Goal: Find contact information: Find contact information

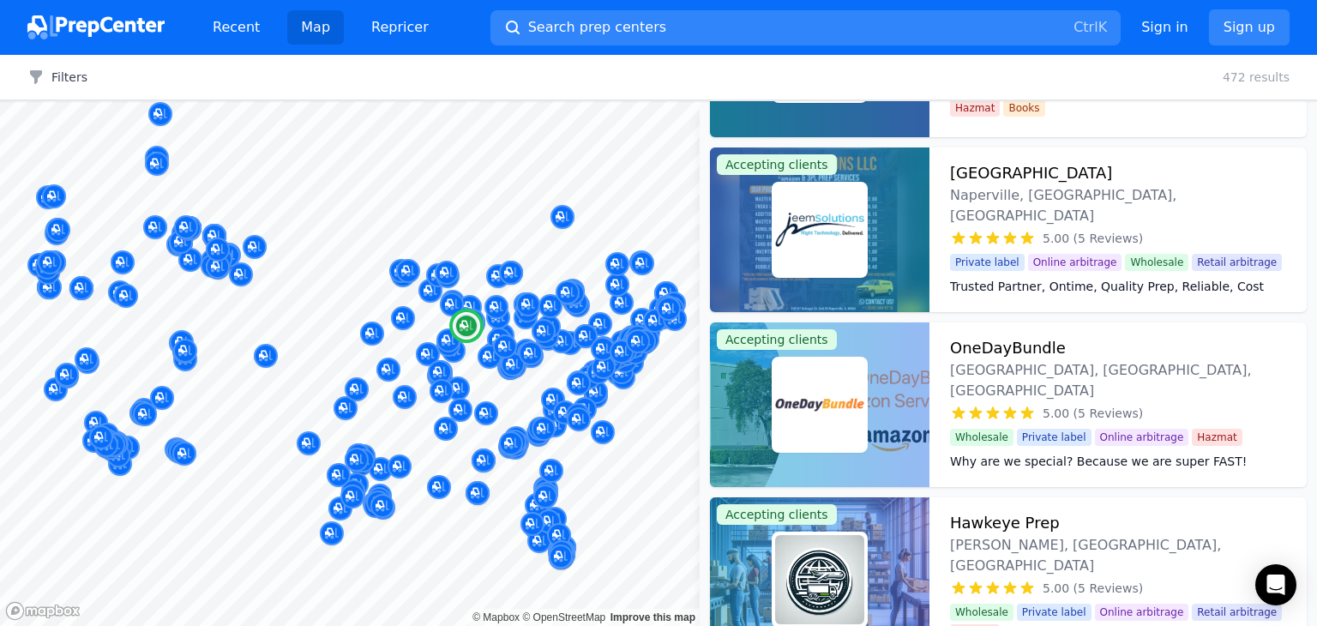
scroll to position [10811, 0]
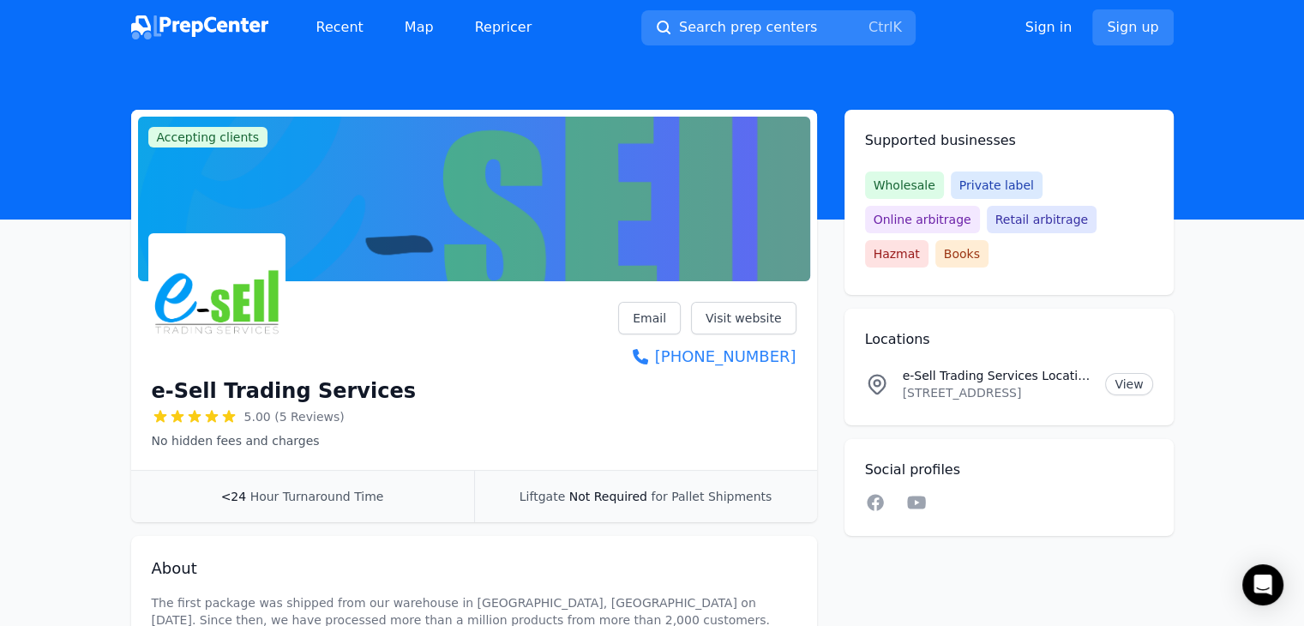
click at [950, 384] on p "1430 Farmer Street Dock A, Petersburg, VA, 23803, US" at bounding box center [998, 392] width 190 height 17
click at [272, 388] on h1 "e-Sell Trading Services" at bounding box center [284, 390] width 264 height 27
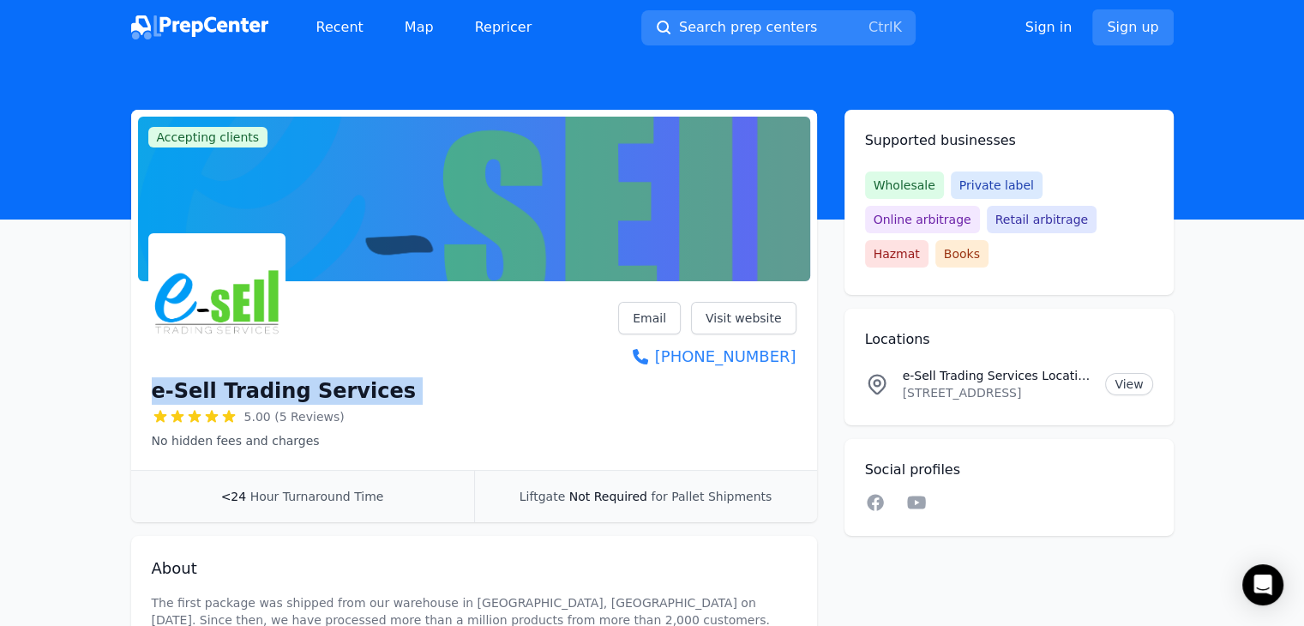
click at [272, 388] on h1 "e-Sell Trading Services" at bounding box center [284, 390] width 264 height 27
copy div "e-Sell Trading Services"
click at [984, 384] on p "1430 Farmer Street Dock A, Petersburg, VA, 23803, US" at bounding box center [998, 392] width 190 height 17
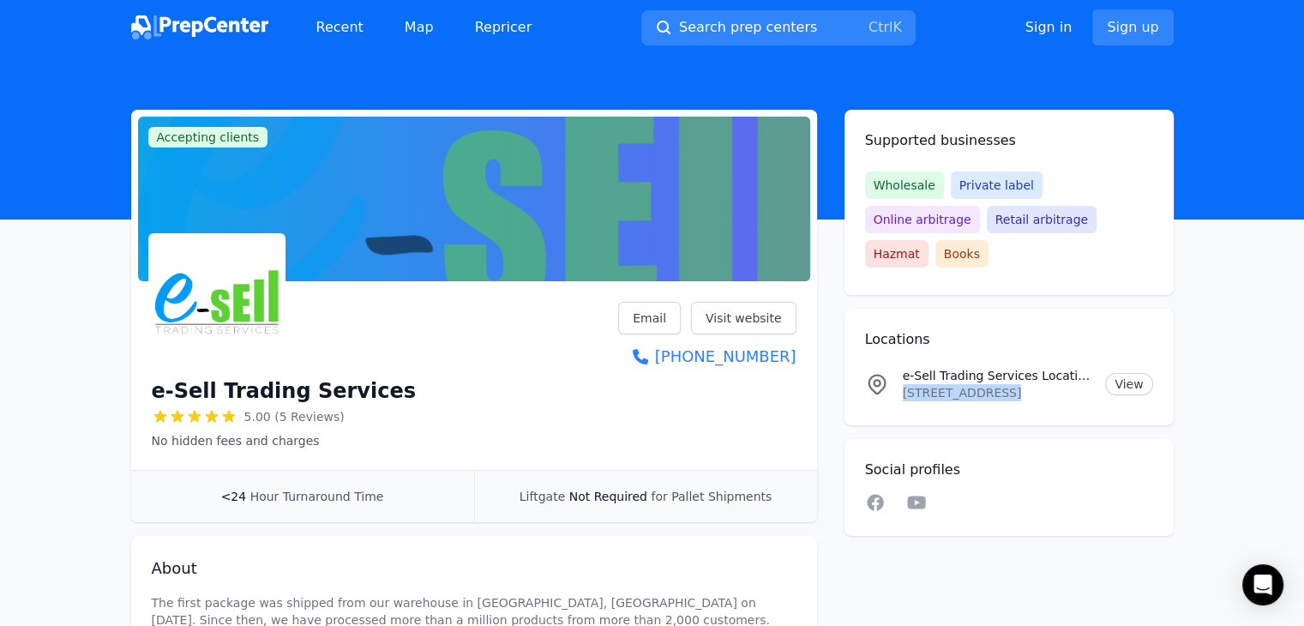
click at [984, 384] on p "1430 Farmer Street Dock A, Petersburg, VA, 23803, US" at bounding box center [998, 392] width 190 height 17
copy p "1430 Farmer Street Dock A, Petersburg, VA, 23803, US"
click at [664, 316] on link "Email" at bounding box center [649, 318] width 63 height 33
click at [675, 323] on link "Email" at bounding box center [649, 318] width 63 height 33
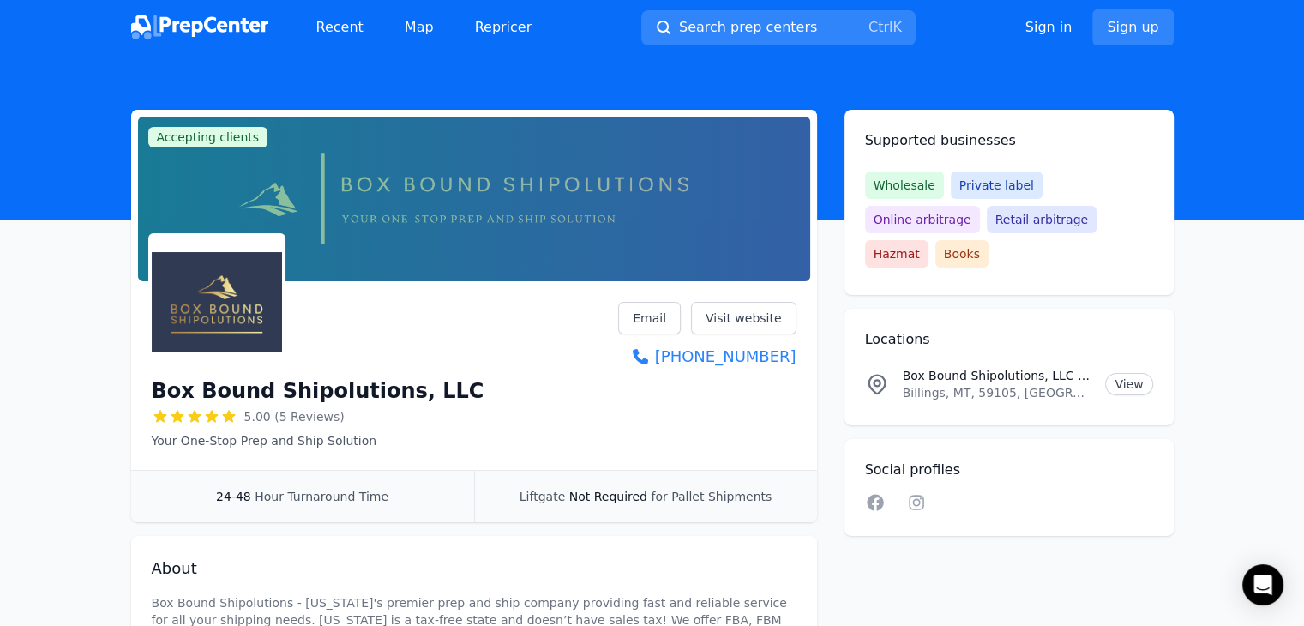
click at [349, 389] on h1 "Box Bound Shipolutions, LLC" at bounding box center [318, 390] width 333 height 27
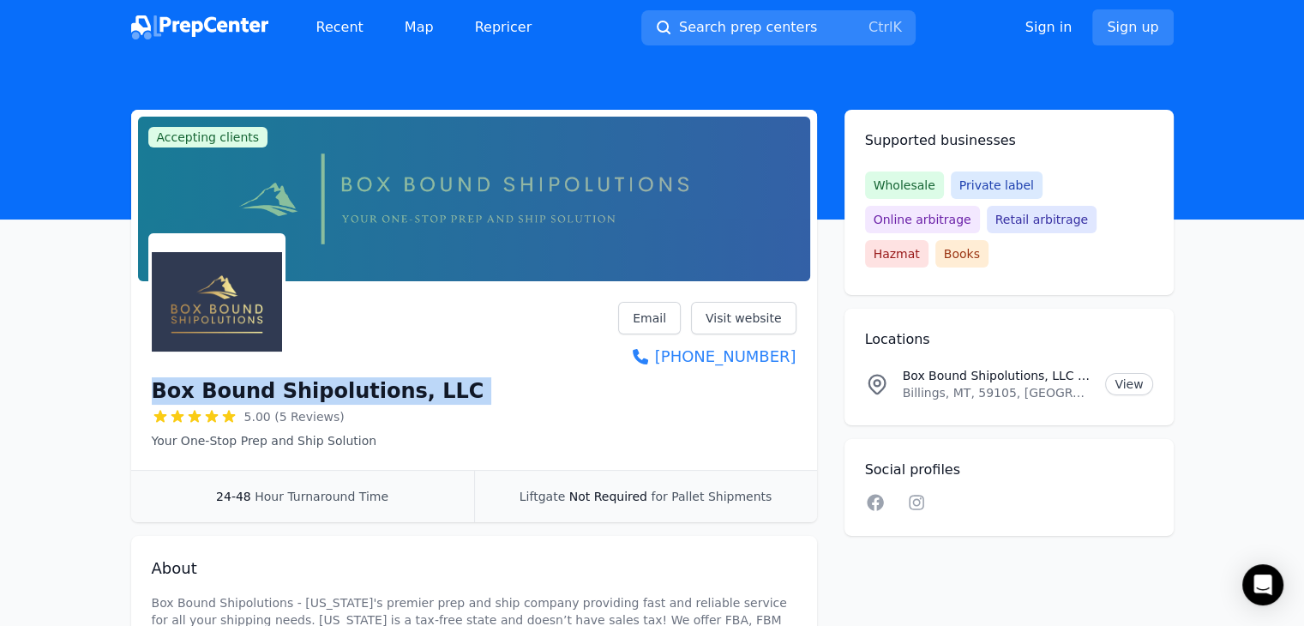
click at [349, 389] on h1 "Box Bound Shipolutions, LLC" at bounding box center [318, 390] width 333 height 27
copy div "Box Bound Shipolutions, LLC"
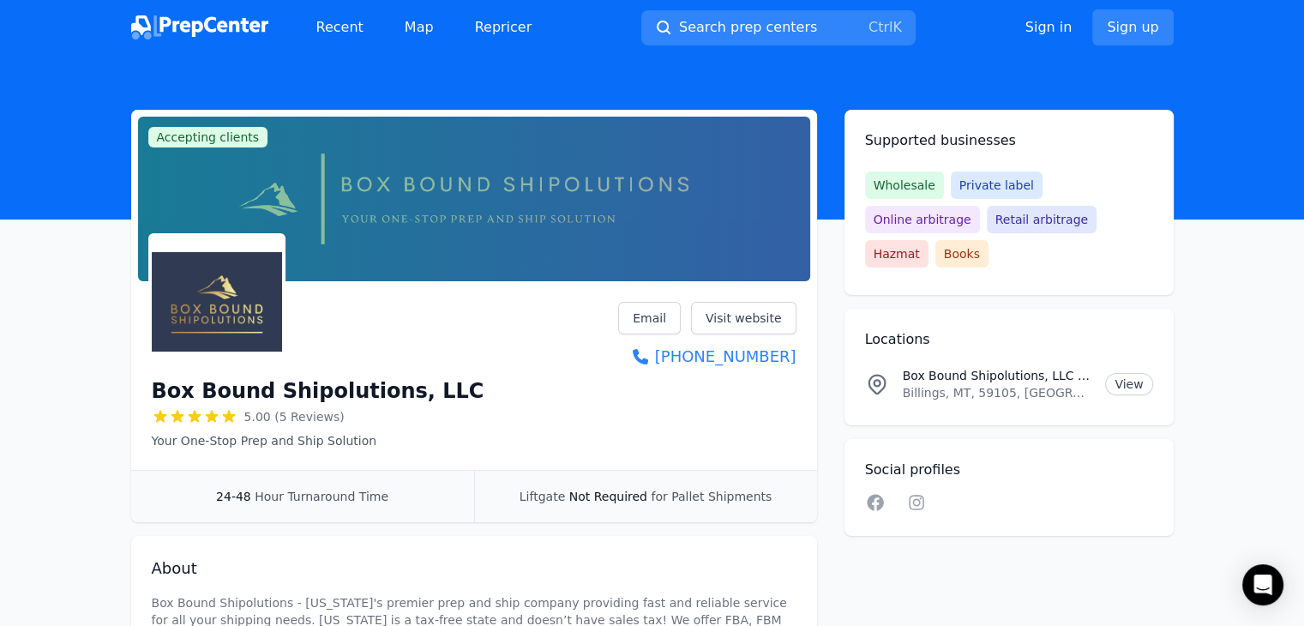
click at [990, 384] on p "Billings, MT, 59105, US" at bounding box center [998, 392] width 190 height 17
copy p "Billings, MT, 59105, US"
click at [671, 313] on link "Email" at bounding box center [649, 318] width 63 height 33
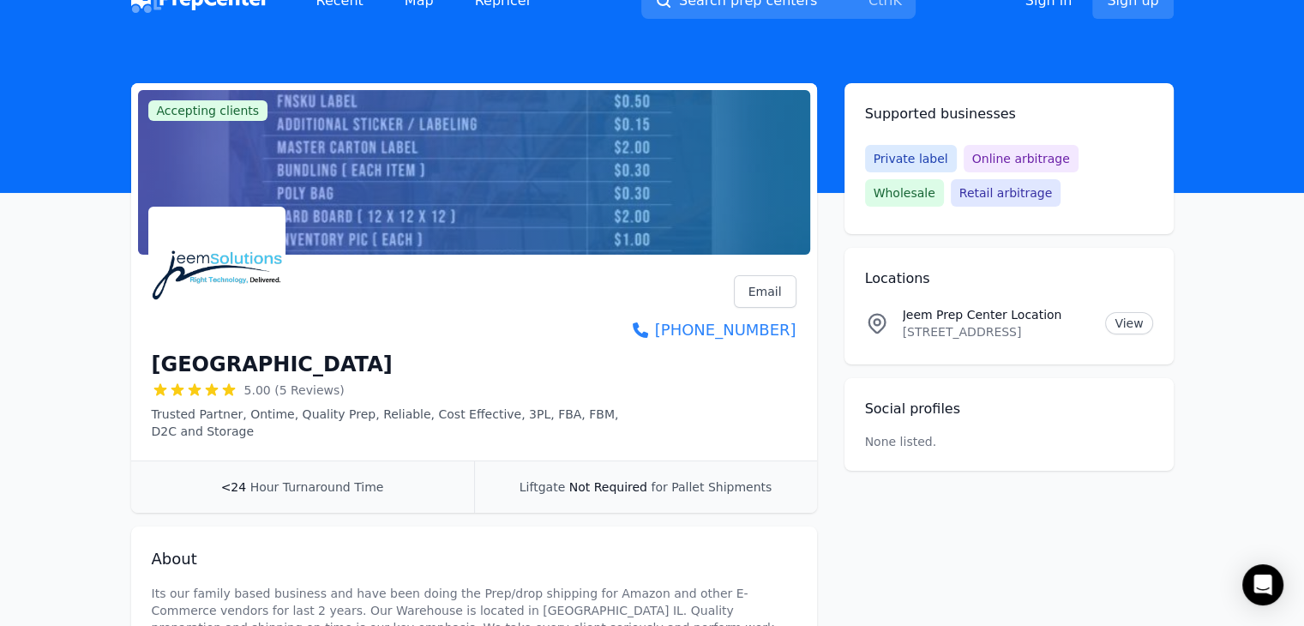
scroll to position [29, 0]
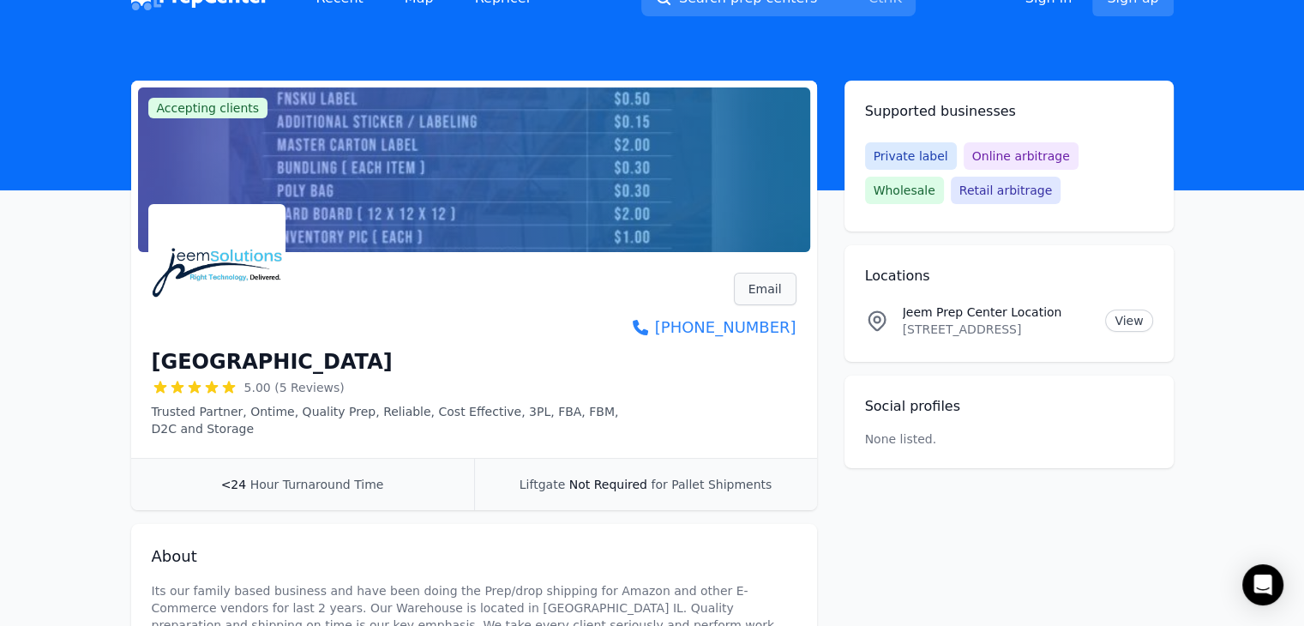
click at [772, 284] on link "Email" at bounding box center [765, 289] width 63 height 33
click at [235, 360] on h1 "Jeem Prep Center" at bounding box center [272, 361] width 241 height 27
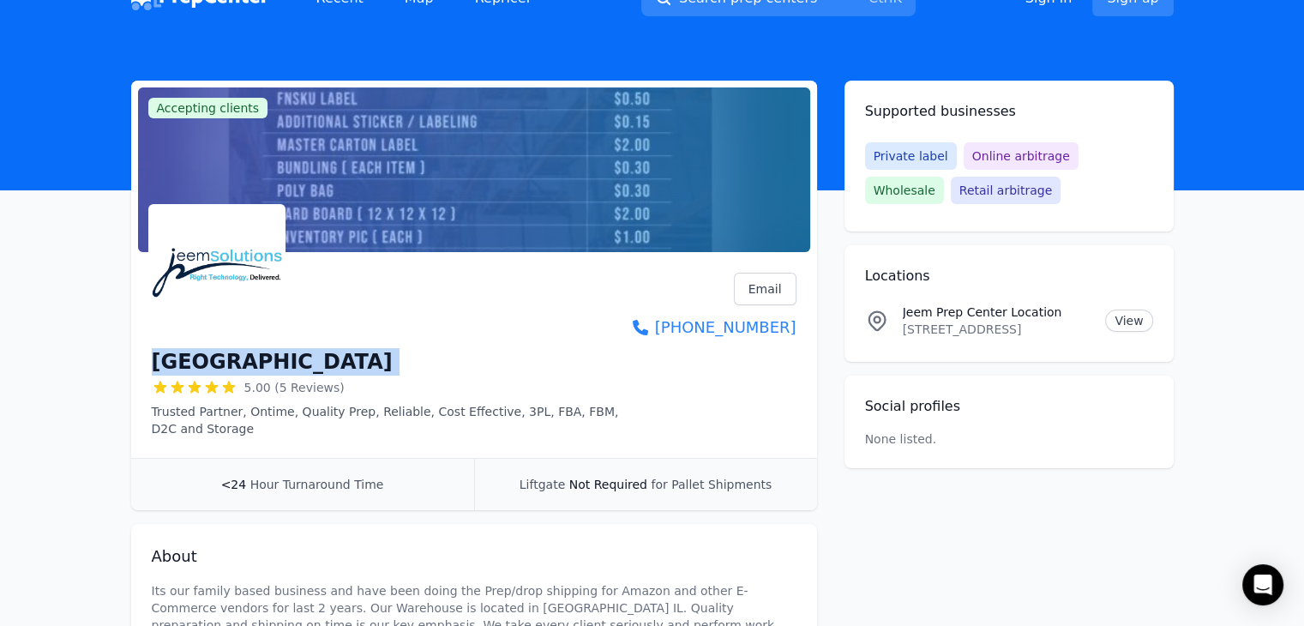
copy div "Jeem Prep Center"
click at [967, 325] on p "10S187 Schoger Dr, Unit # 65, Naperville, IL, 60564, US" at bounding box center [998, 329] width 190 height 17
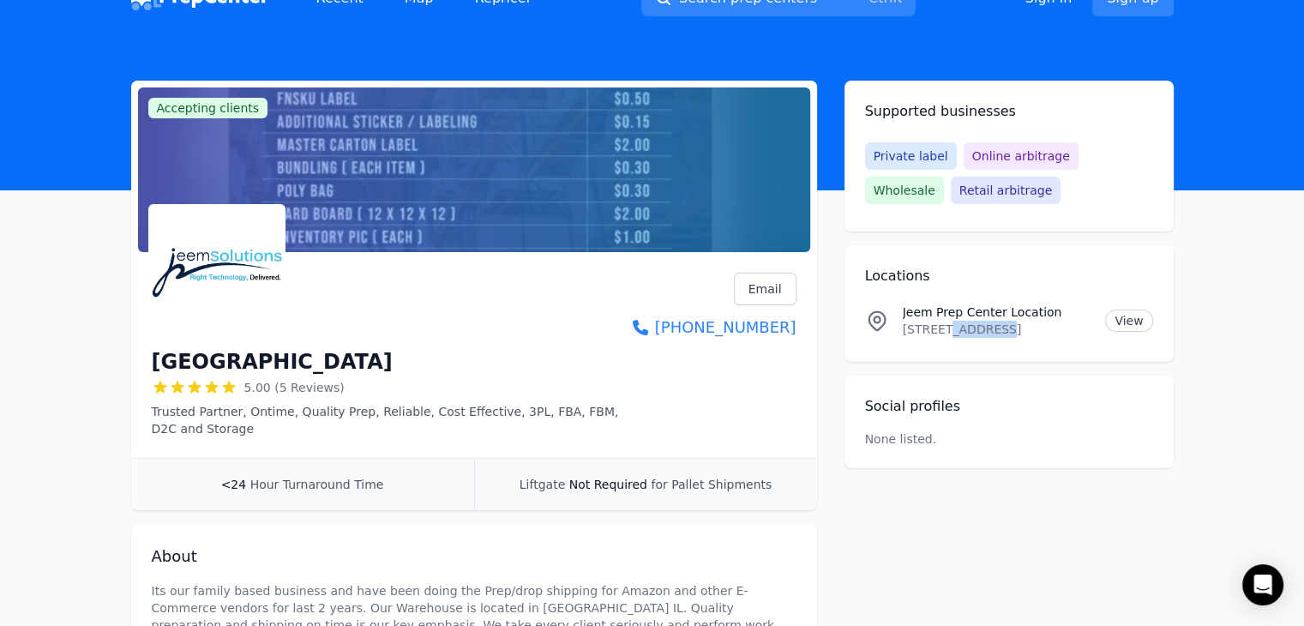
click at [967, 325] on p "10S187 Schoger Dr, Unit # 65, Naperville, IL, 60564, US" at bounding box center [998, 329] width 190 height 17
copy p "10S187 Schoger Dr, Unit # 65, Naperville, IL, 60564, US"
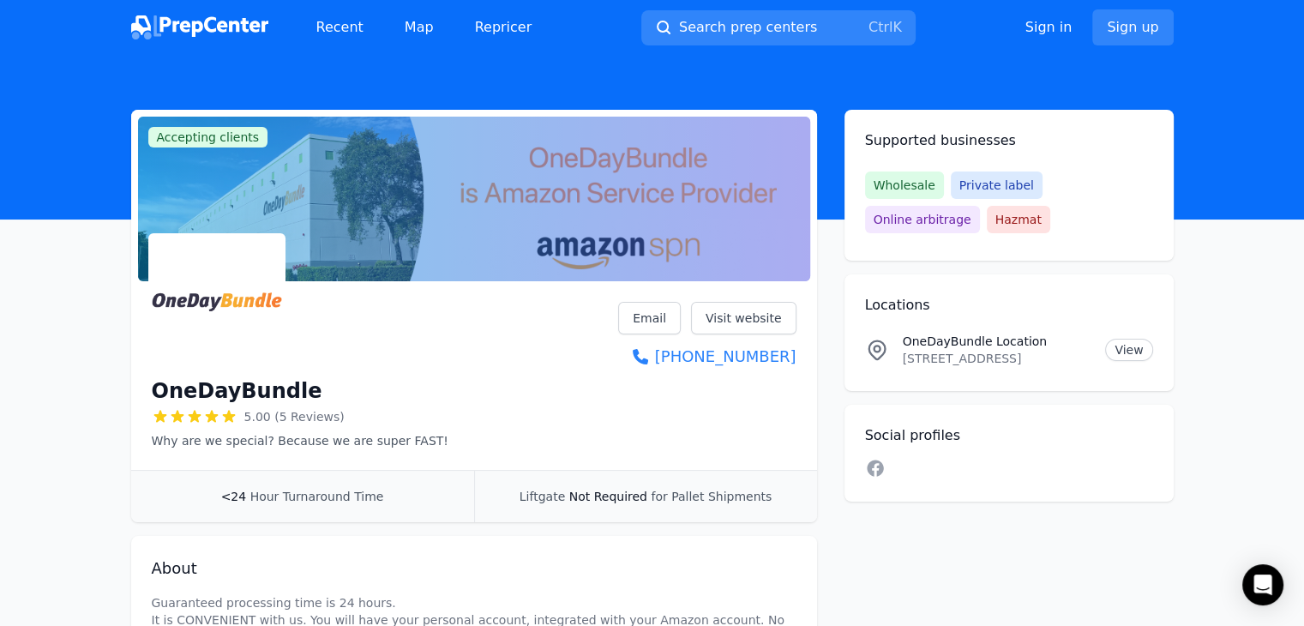
click at [243, 400] on h1 "OneDayBundle" at bounding box center [237, 390] width 171 height 27
click at [255, 387] on h1 "OneDayBundle" at bounding box center [237, 390] width 171 height 27
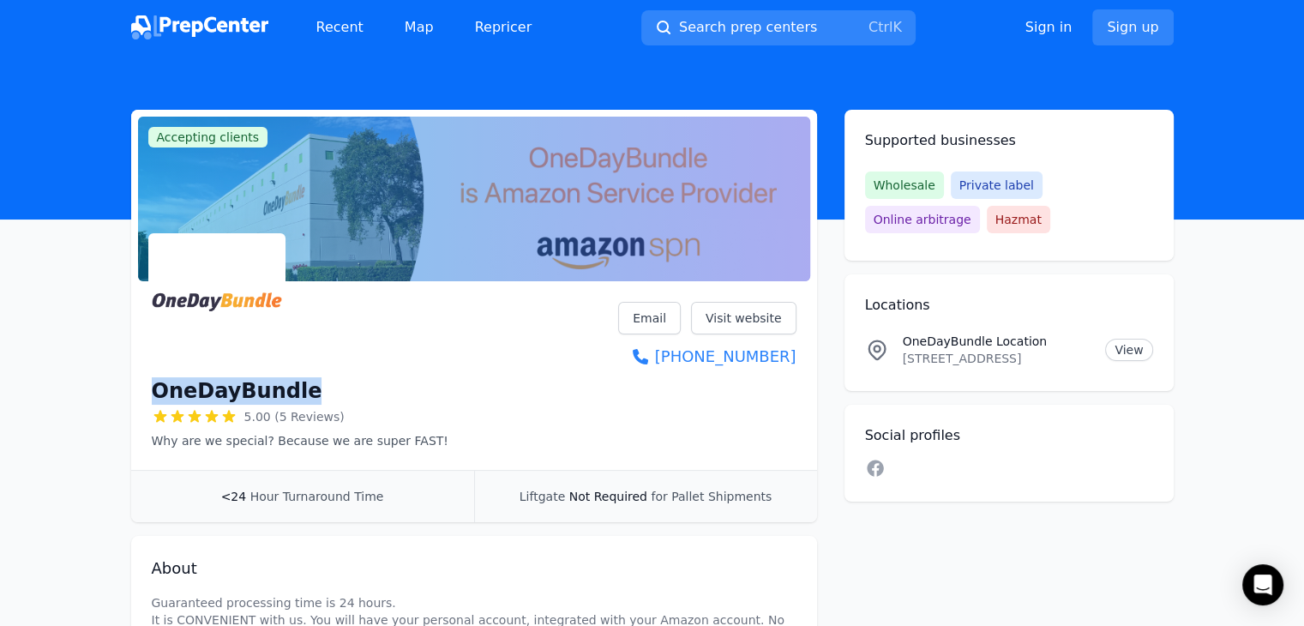
copy h1 "OneDayBundle"
click at [1021, 355] on p "[STREET_ADDRESS]" at bounding box center [998, 358] width 190 height 17
copy p "[STREET_ADDRESS]"
